Goal: Use online tool/utility: Utilize a website feature to perform a specific function

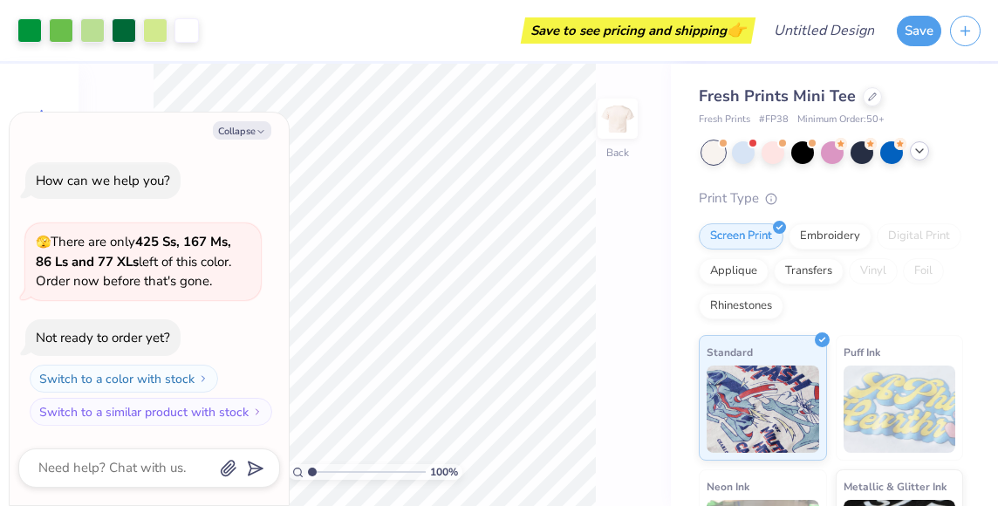
click at [916, 150] on icon at bounding box center [920, 151] width 14 height 14
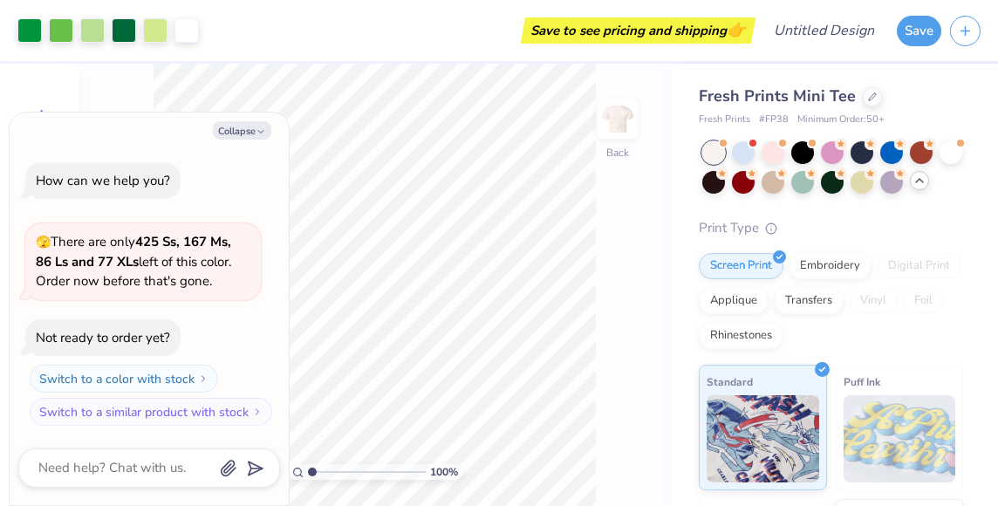
click at [917, 183] on icon at bounding box center [920, 181] width 14 height 14
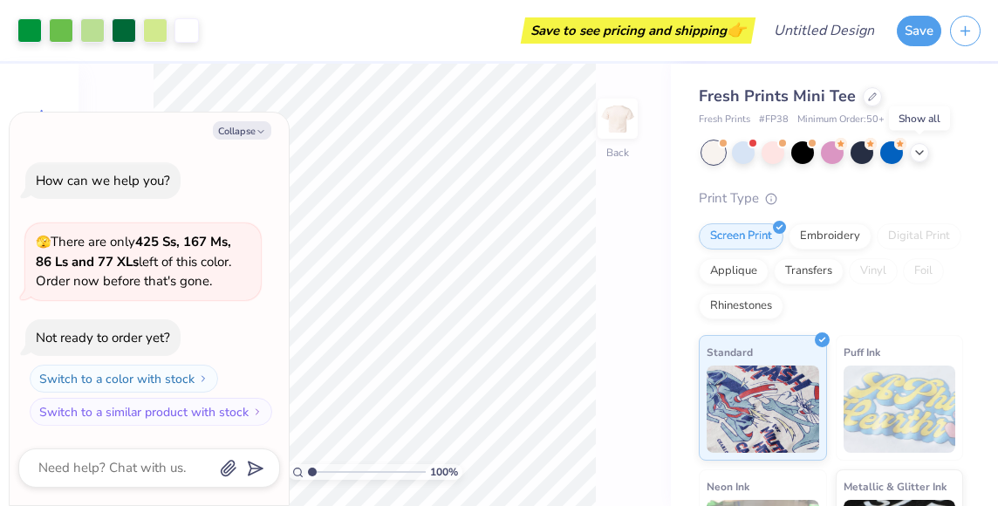
drag, startPoint x: 917, startPoint y: 152, endPoint x: 939, endPoint y: 159, distance: 22.9
click at [917, 152] on icon at bounding box center [920, 153] width 14 height 14
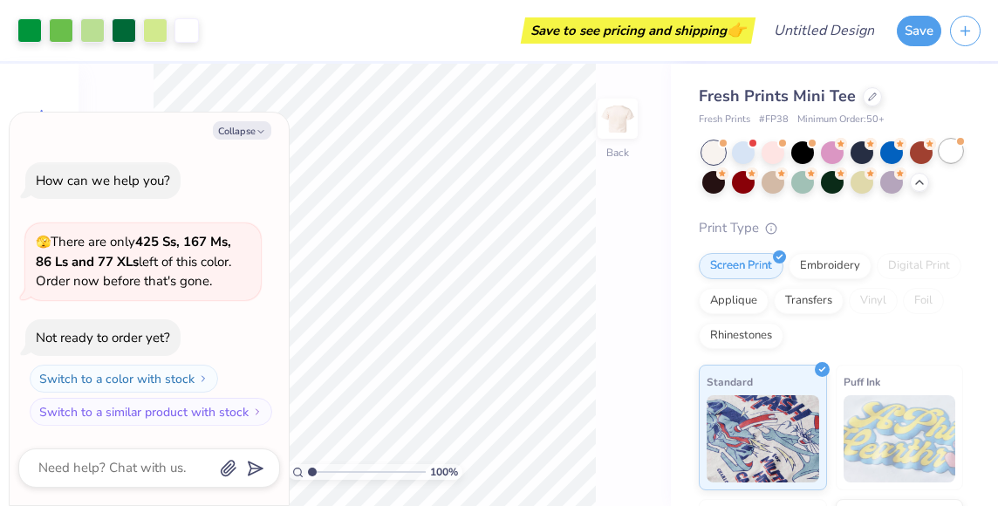
click at [943, 161] on div at bounding box center [951, 151] width 23 height 23
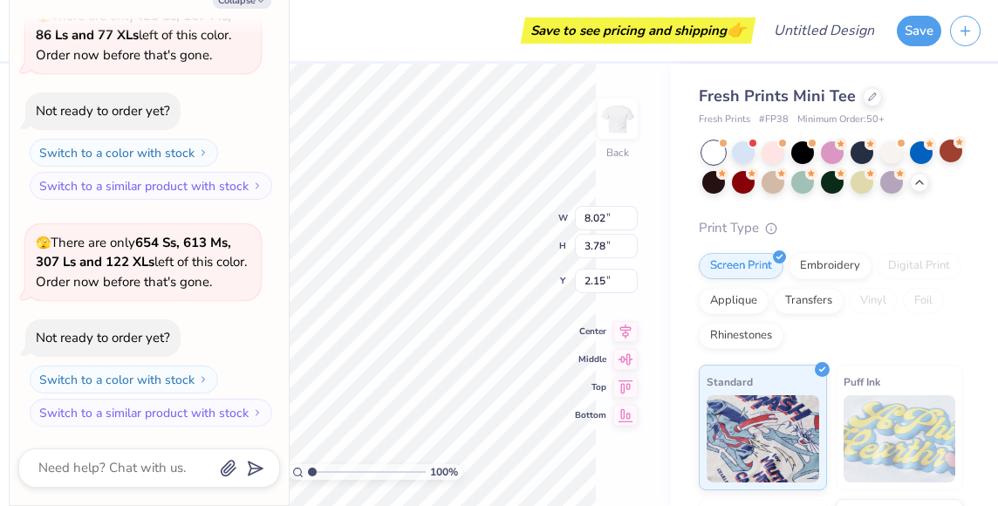
type textarea "x"
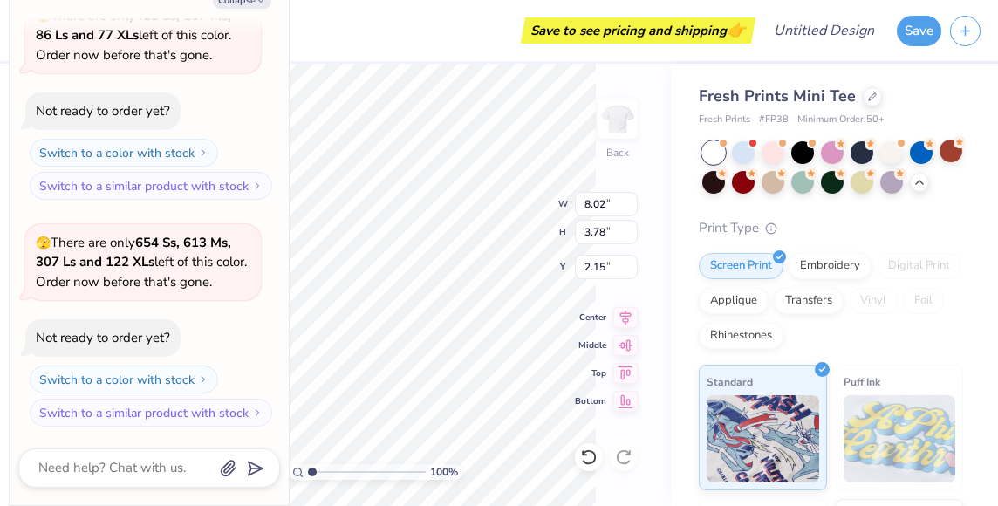
type input "1.35"
type textarea "x"
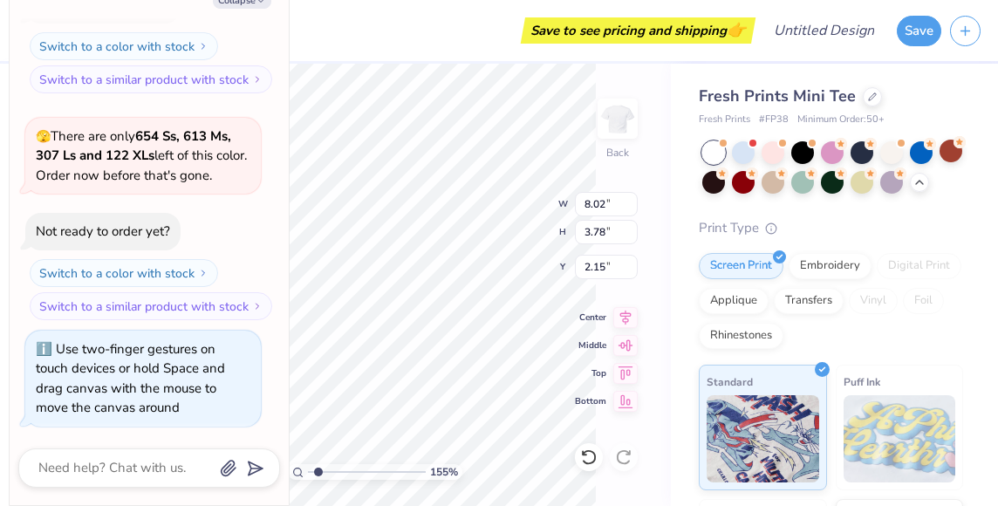
type input "1.55"
click at [318, 469] on input "range" at bounding box center [367, 472] width 118 height 16
click at [250, 2] on button "Collapse" at bounding box center [242, -1] width 58 height 18
type textarea "x"
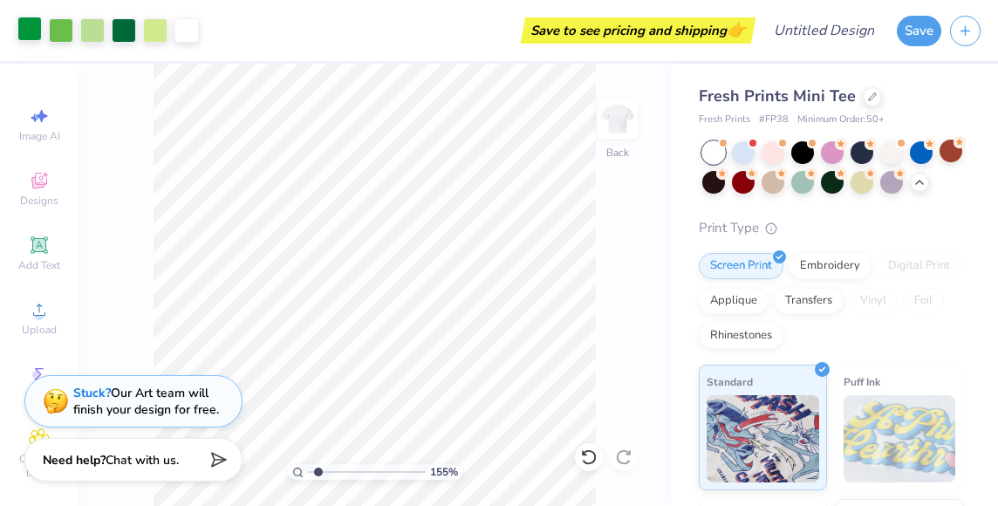
click at [35, 40] on div at bounding box center [29, 29] width 24 height 24
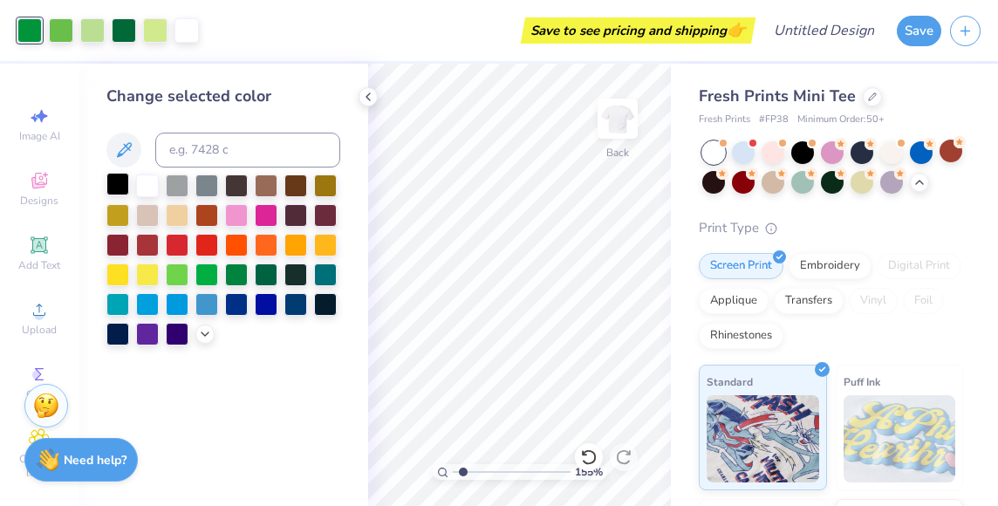
click at [121, 182] on div at bounding box center [117, 184] width 23 height 23
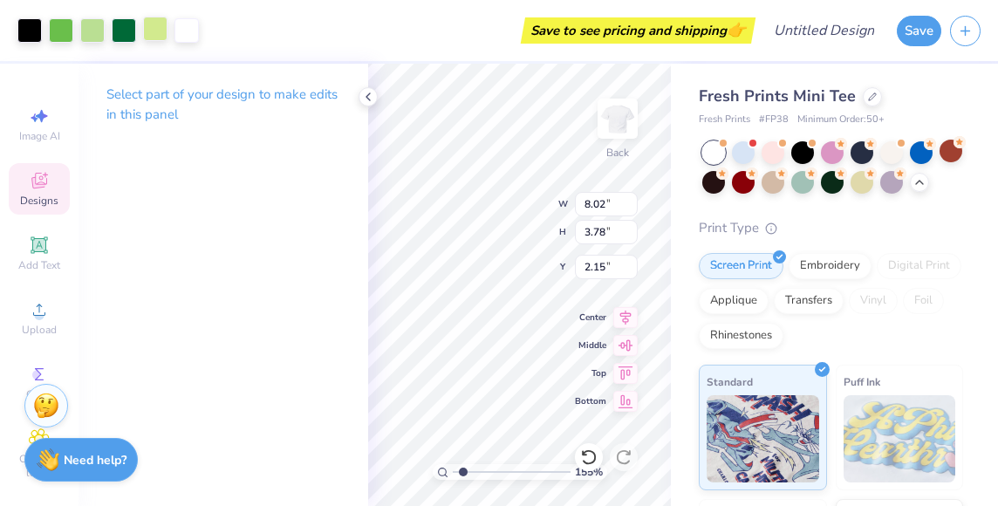
click at [151, 38] on div at bounding box center [155, 29] width 24 height 24
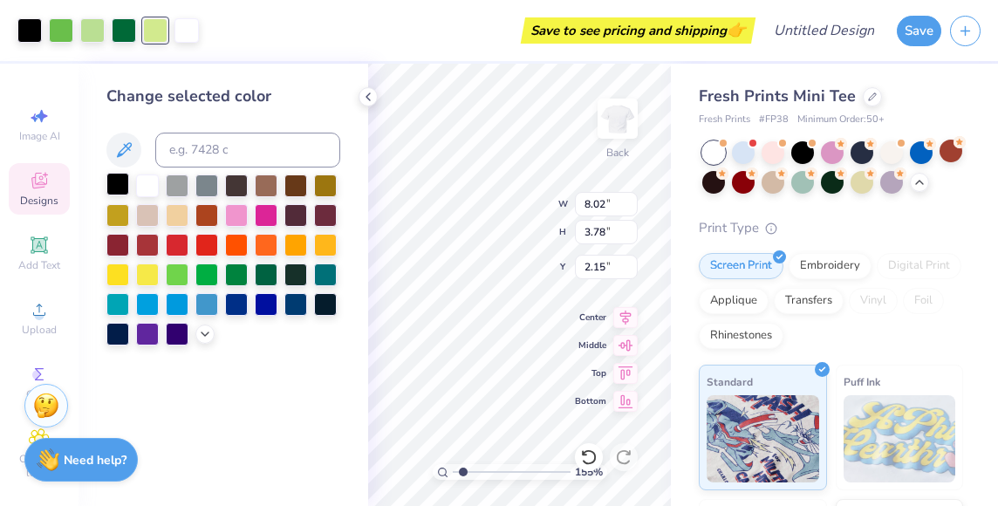
click at [123, 178] on div at bounding box center [117, 184] width 23 height 23
click at [123, 41] on div at bounding box center [124, 29] width 24 height 24
click at [122, 174] on div at bounding box center [117, 184] width 23 height 23
click at [86, 30] on div at bounding box center [92, 29] width 24 height 24
click at [108, 173] on div at bounding box center [117, 184] width 23 height 23
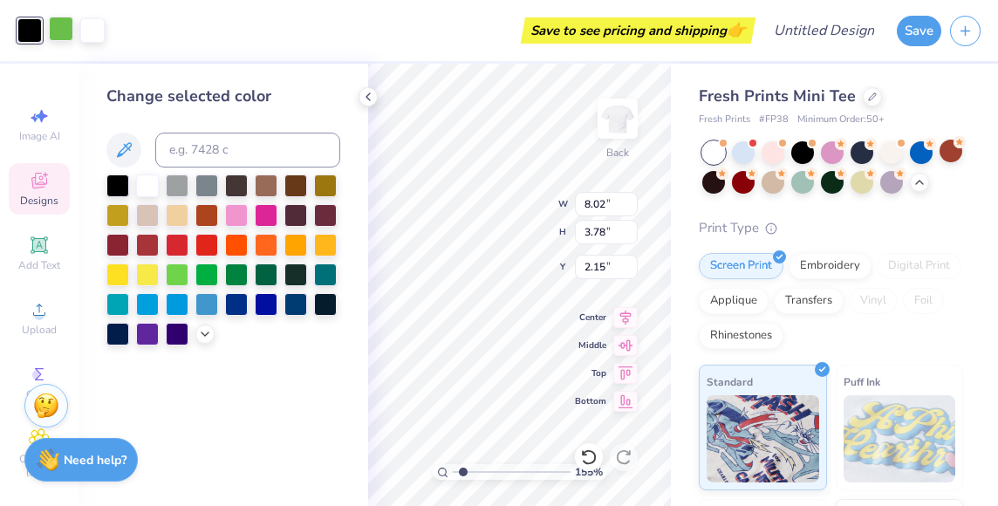
click at [63, 35] on div at bounding box center [61, 29] width 24 height 24
click at [110, 184] on div at bounding box center [117, 184] width 23 height 23
click at [502, 207] on div "155 % Back W 8.02 8.02 " H 3.78 3.78 " Y 2.15 2.15 " Center Middle Top Bottom" at bounding box center [519, 285] width 303 height 442
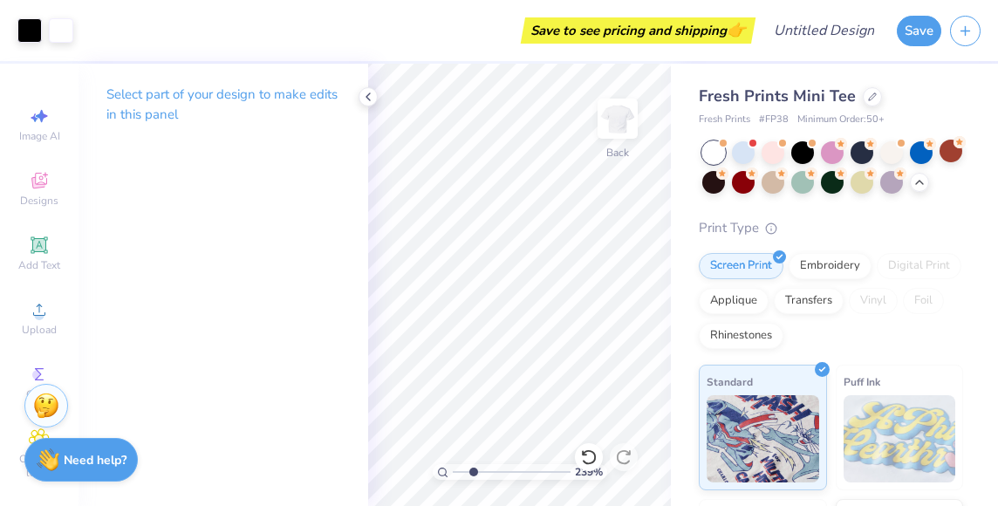
click at [473, 471] on input "range" at bounding box center [512, 472] width 118 height 16
click at [366, 99] on icon at bounding box center [368, 97] width 14 height 14
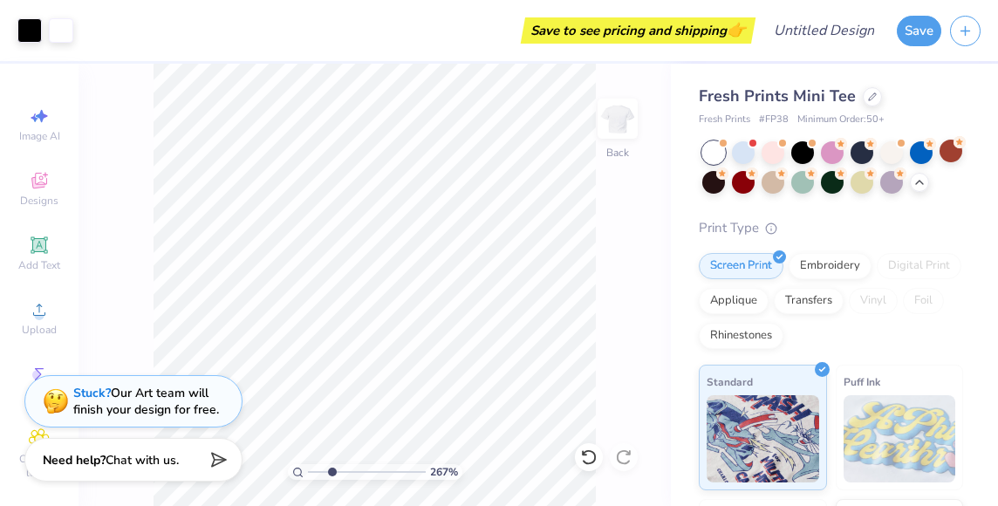
type input "2.67"
click at [331, 469] on input "range" at bounding box center [367, 472] width 118 height 16
